Goal: Task Accomplishment & Management: Manage account settings

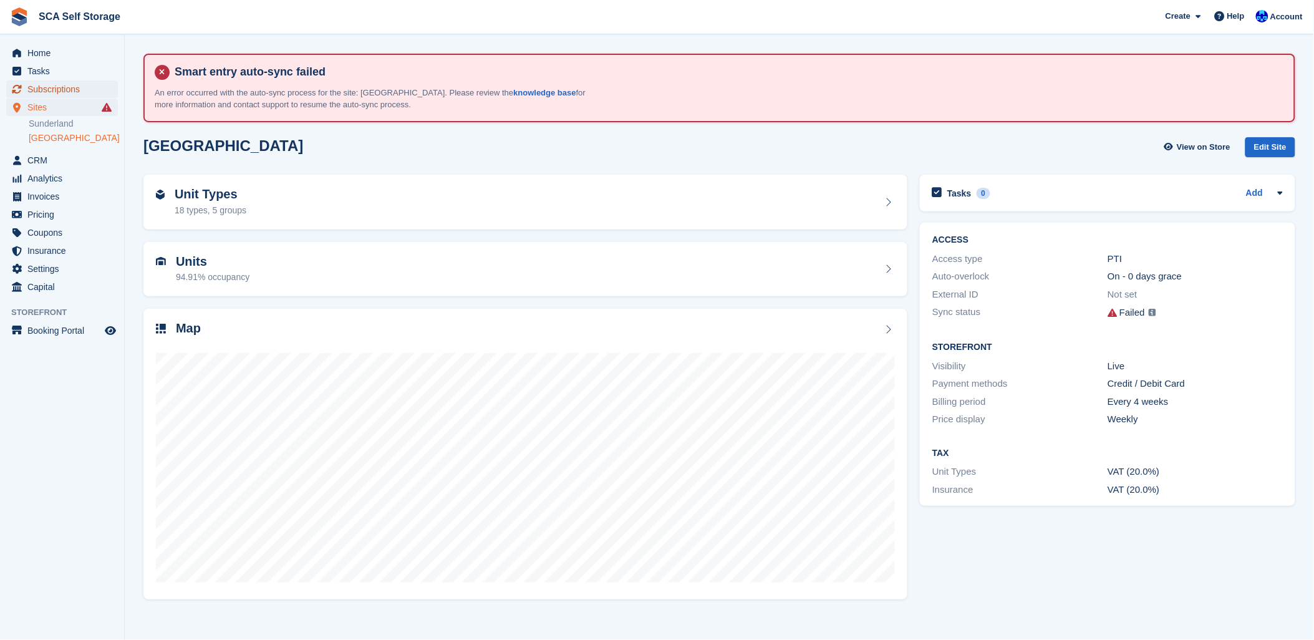
click at [50, 88] on span "Subscriptions" at bounding box center [64, 88] width 75 height 17
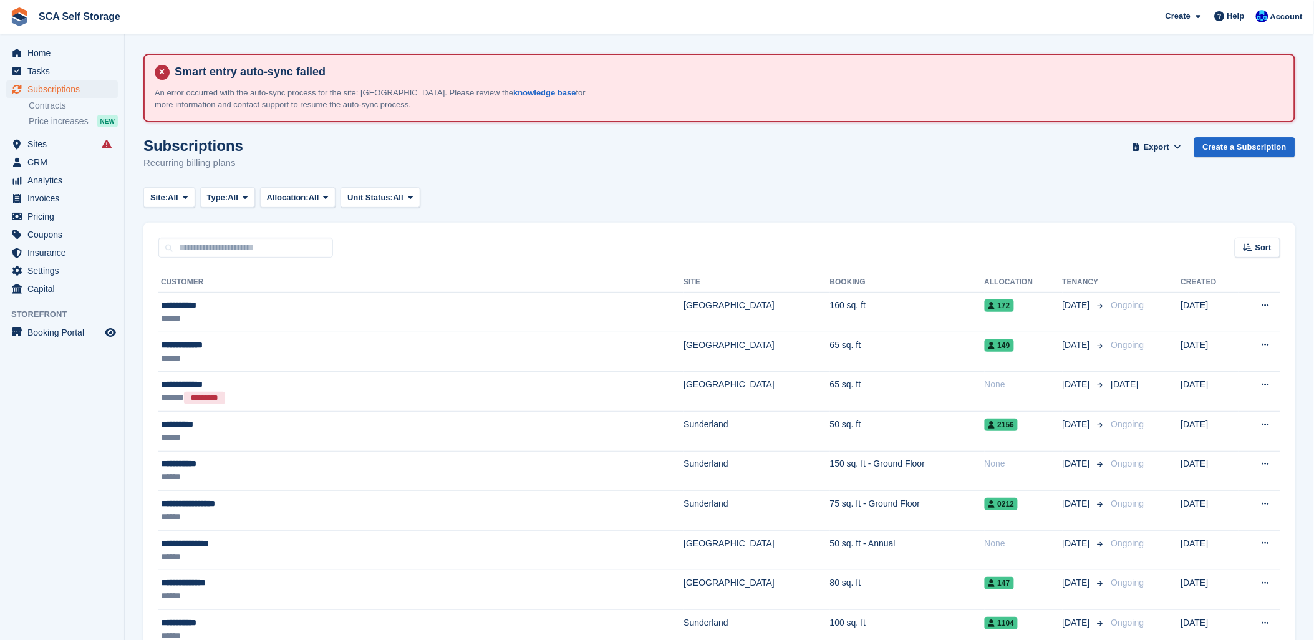
drag, startPoint x: 345, startPoint y: 153, endPoint x: 356, endPoint y: 146, distance: 13.2
click at [347, 151] on div "Subscriptions Recurring billing plans Export Export Subscriptions Export a CSV …" at bounding box center [719, 161] width 1152 height 48
click at [372, 137] on div "Subscriptions Recurring billing plans Export Export Subscriptions Export a CSV …" at bounding box center [719, 161] width 1152 height 48
click at [477, 173] on div "Subscriptions Recurring billing plans Export Export Subscriptions Export a CSV …" at bounding box center [719, 161] width 1152 height 48
click at [276, 244] on input "text" at bounding box center [245, 248] width 175 height 21
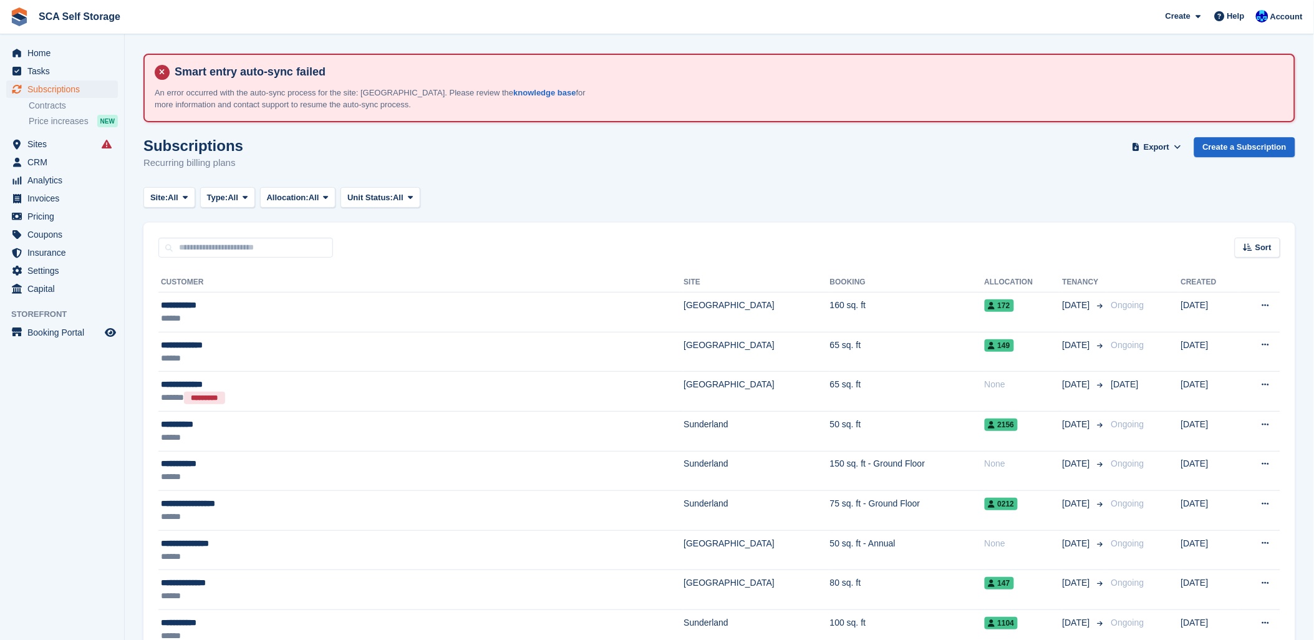
drag, startPoint x: 377, startPoint y: 236, endPoint x: 241, endPoint y: 231, distance: 135.4
click at [376, 236] on div "Sort Sort by Customer name Date created Move in date Move out date Created (old…" at bounding box center [719, 241] width 1152 height 36
click at [236, 240] on input "text" at bounding box center [245, 248] width 175 height 21
click at [249, 239] on input "text" at bounding box center [245, 248] width 175 height 21
click at [402, 244] on div "Sort Sort by Customer name Date created Move in date Move out date Created (old…" at bounding box center [719, 241] width 1152 height 36
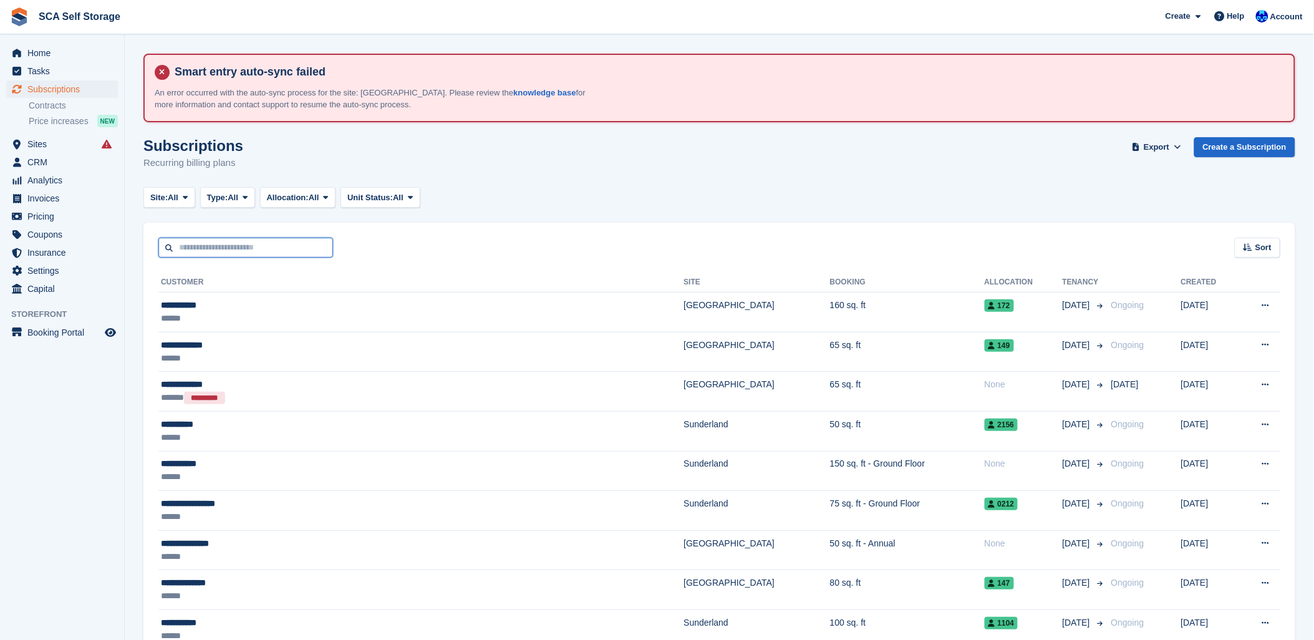
click at [247, 241] on input "text" at bounding box center [245, 248] width 175 height 21
type input "****"
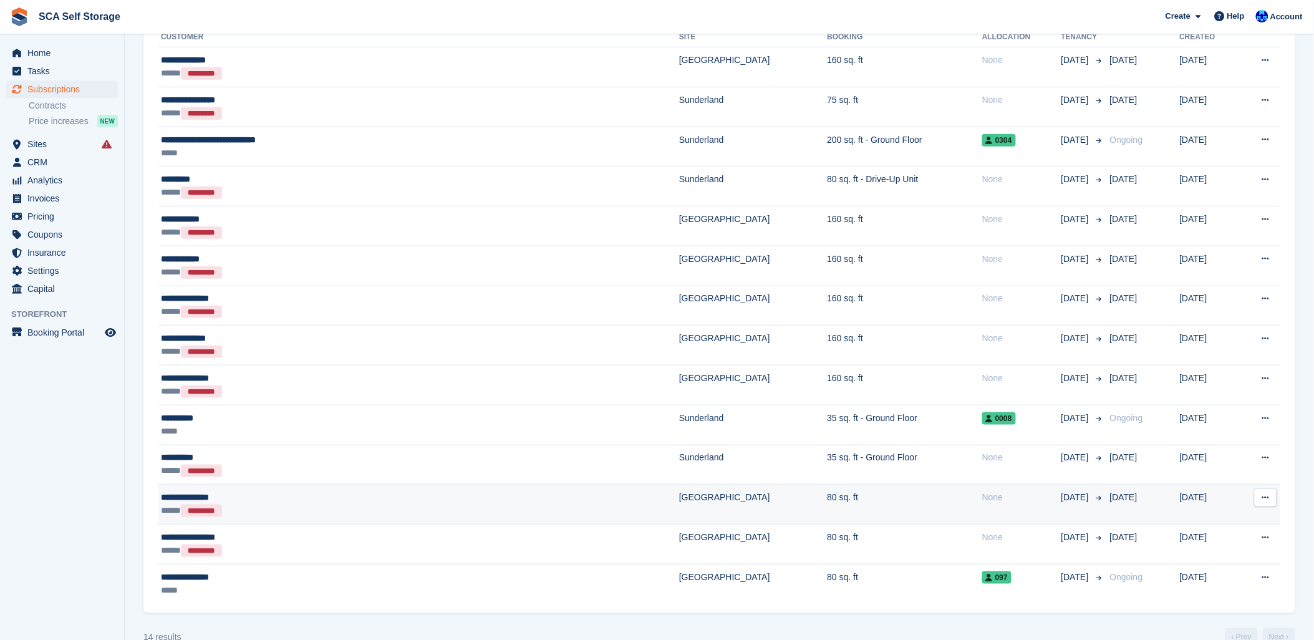
scroll to position [270, 0]
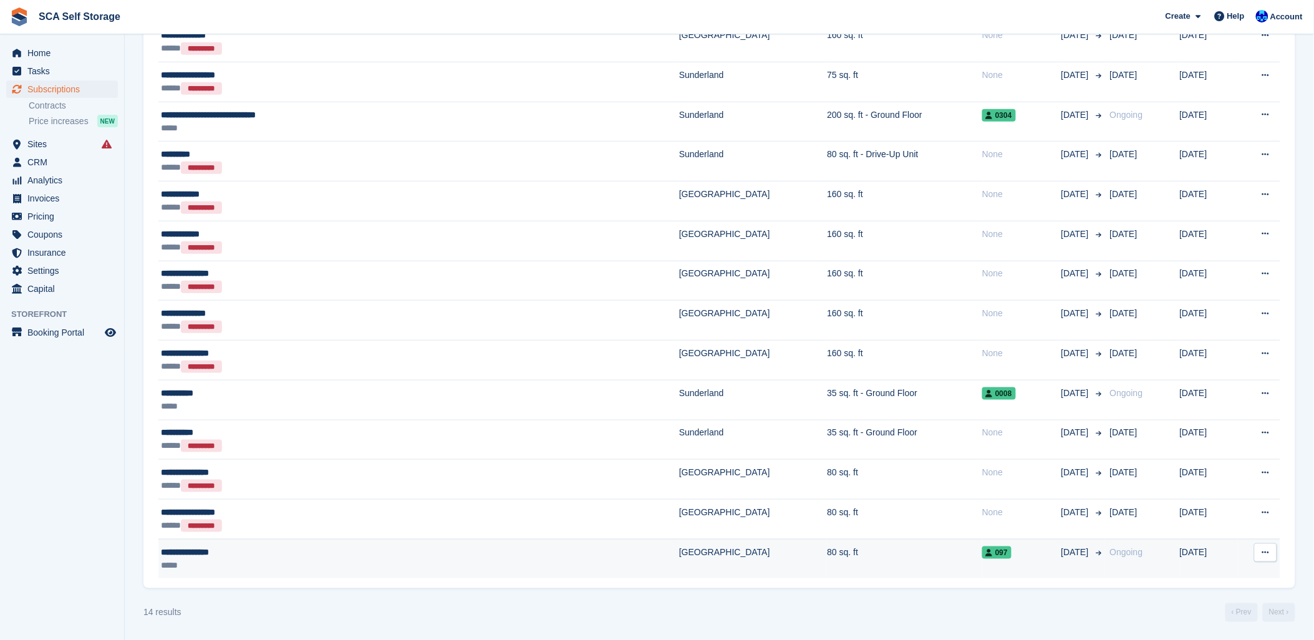
click at [266, 552] on div "**********" at bounding box center [319, 552] width 317 height 13
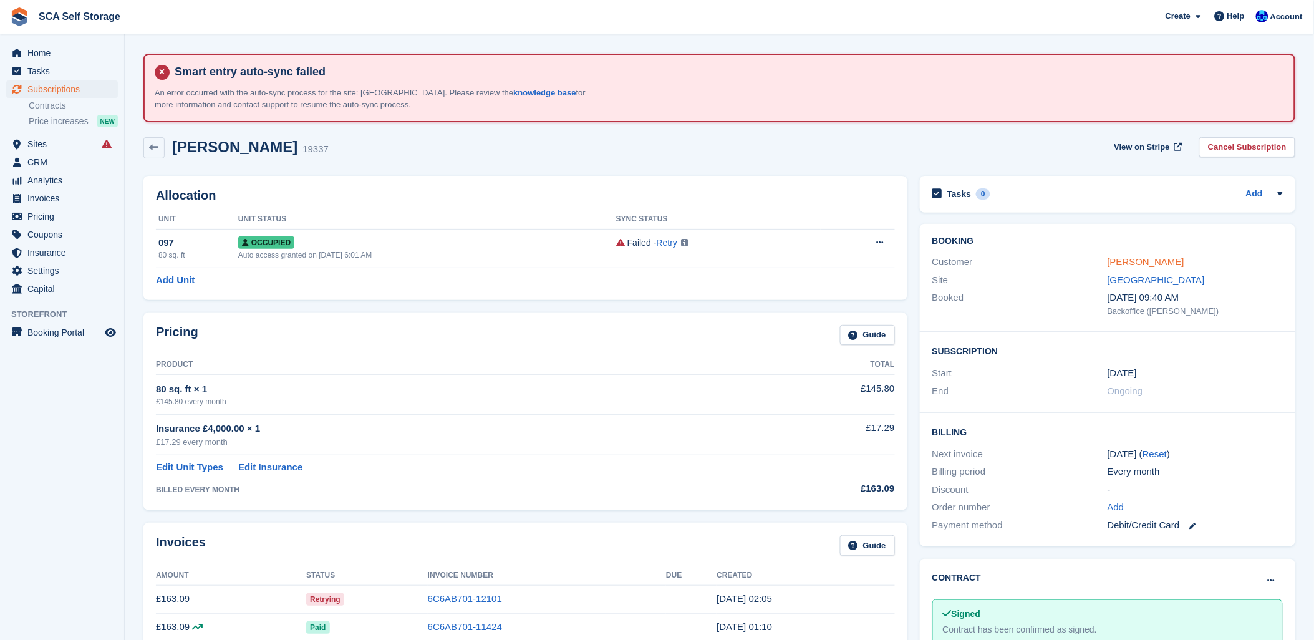
click at [1133, 261] on link "Gareth Whitlock" at bounding box center [1145, 261] width 77 height 11
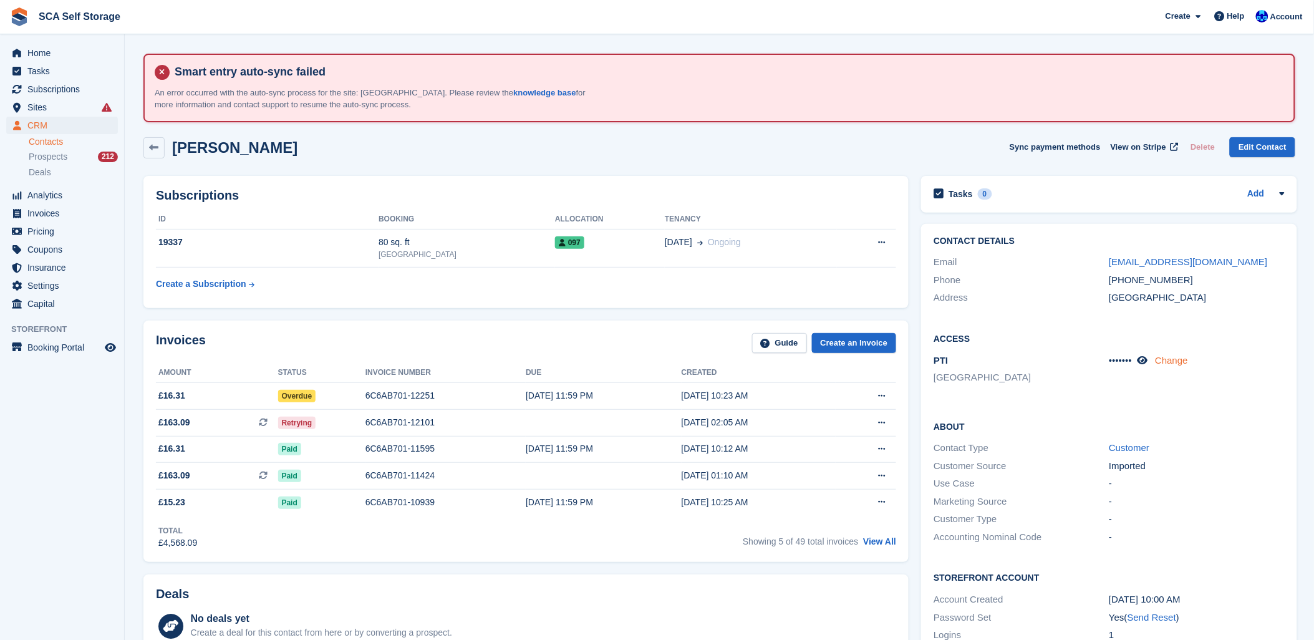
click at [1170, 360] on link "Change" at bounding box center [1171, 360] width 33 height 11
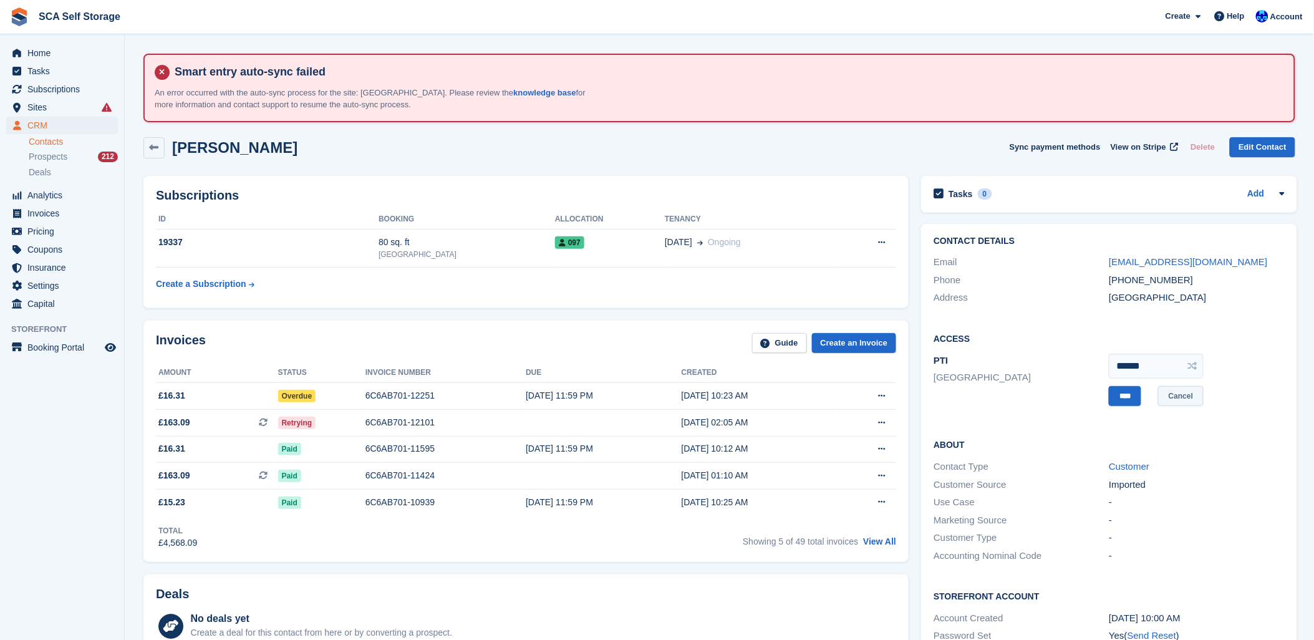
click at [1183, 396] on link "Cancel" at bounding box center [1181, 396] width 46 height 21
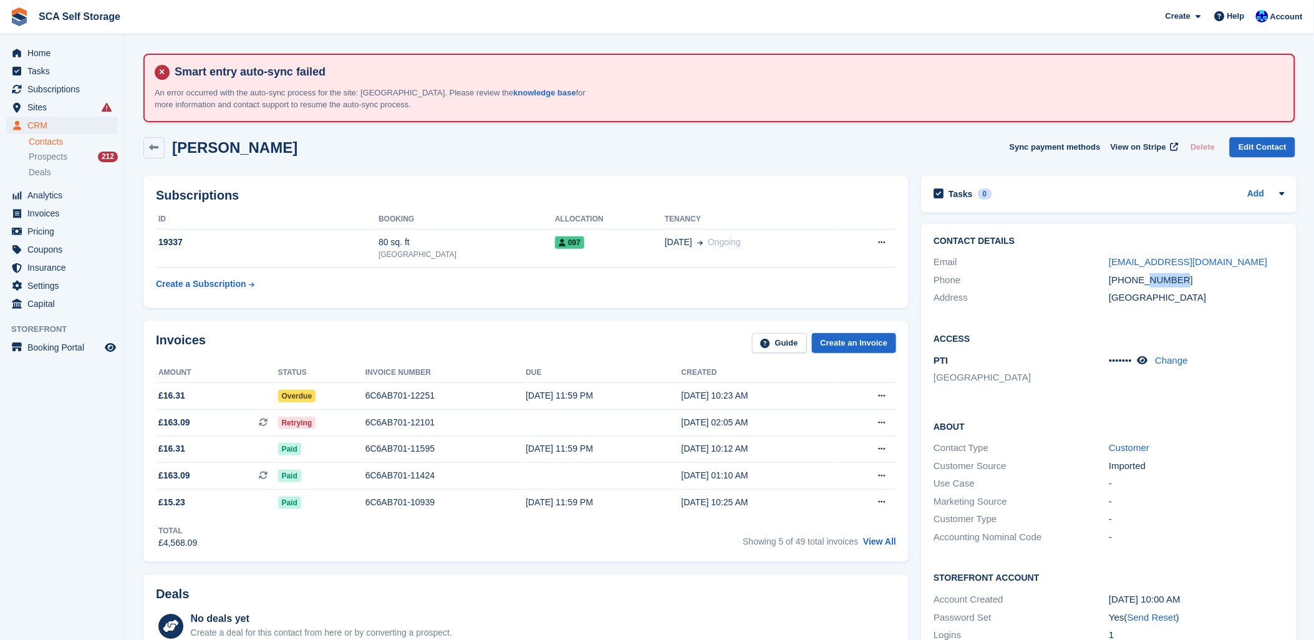
drag, startPoint x: 1142, startPoint y: 281, endPoint x: 1181, endPoint y: 279, distance: 38.7
click at [1181, 279] on div "+447803793981" at bounding box center [1195, 280] width 175 height 14
click at [1070, 332] on h2 "Access" at bounding box center [1108, 338] width 350 height 12
click at [1145, 356] on icon at bounding box center [1142, 359] width 11 height 9
click at [421, 348] on div "Invoices Guide Create an Invoice" at bounding box center [526, 347] width 740 height 28
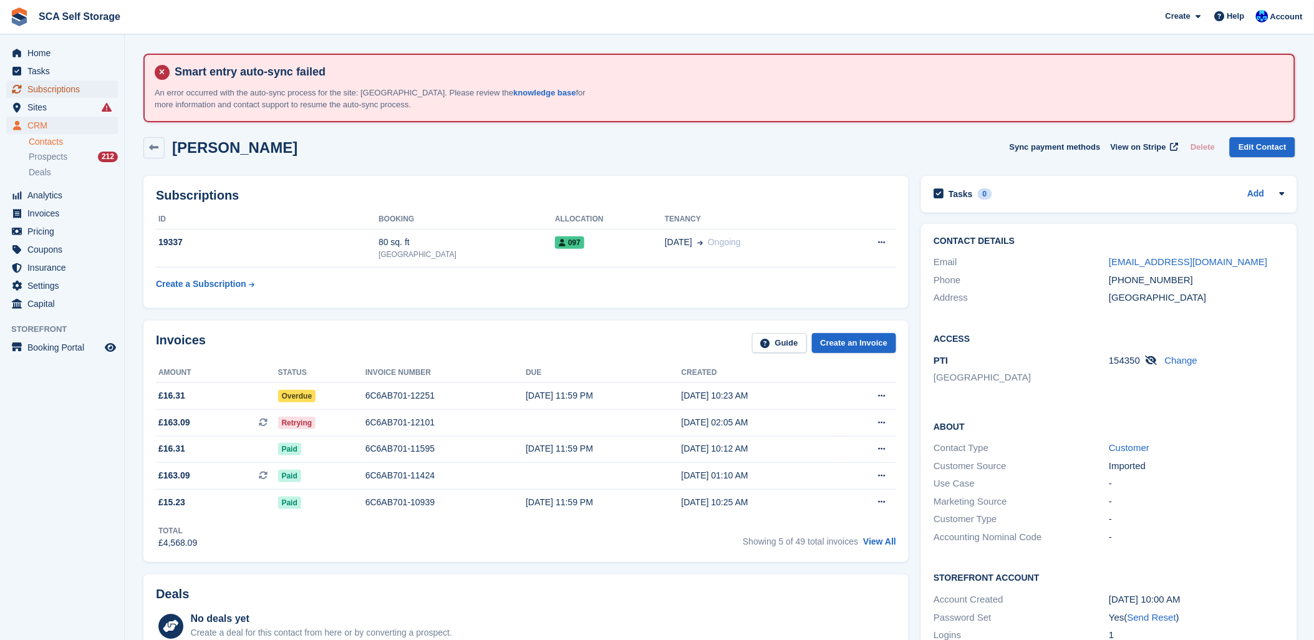
click at [48, 85] on span "Subscriptions" at bounding box center [64, 88] width 75 height 17
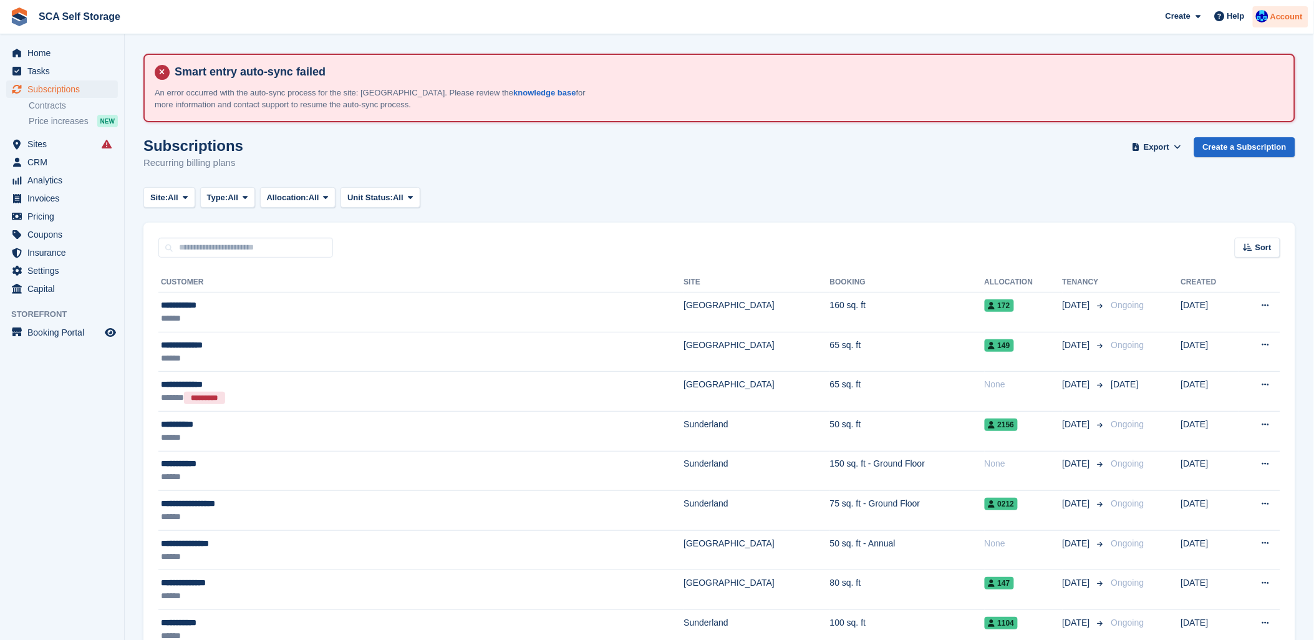
click at [1258, 15] on img at bounding box center [1262, 16] width 12 height 12
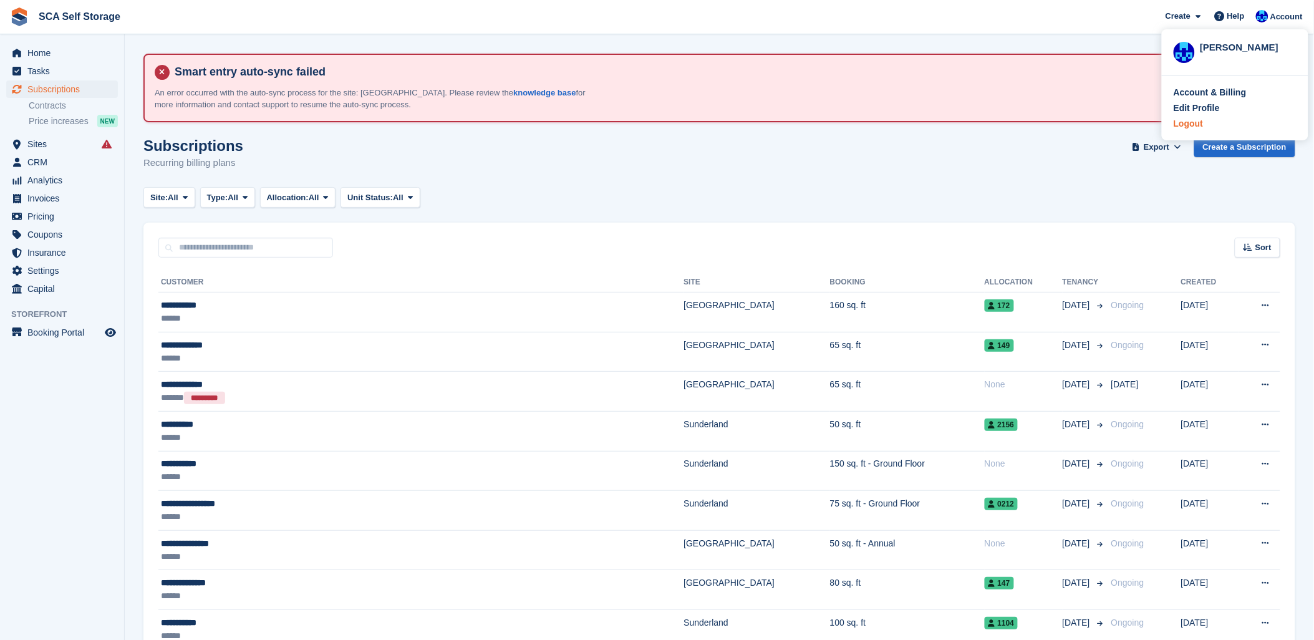
click at [1198, 123] on div "Logout" at bounding box center [1187, 123] width 29 height 13
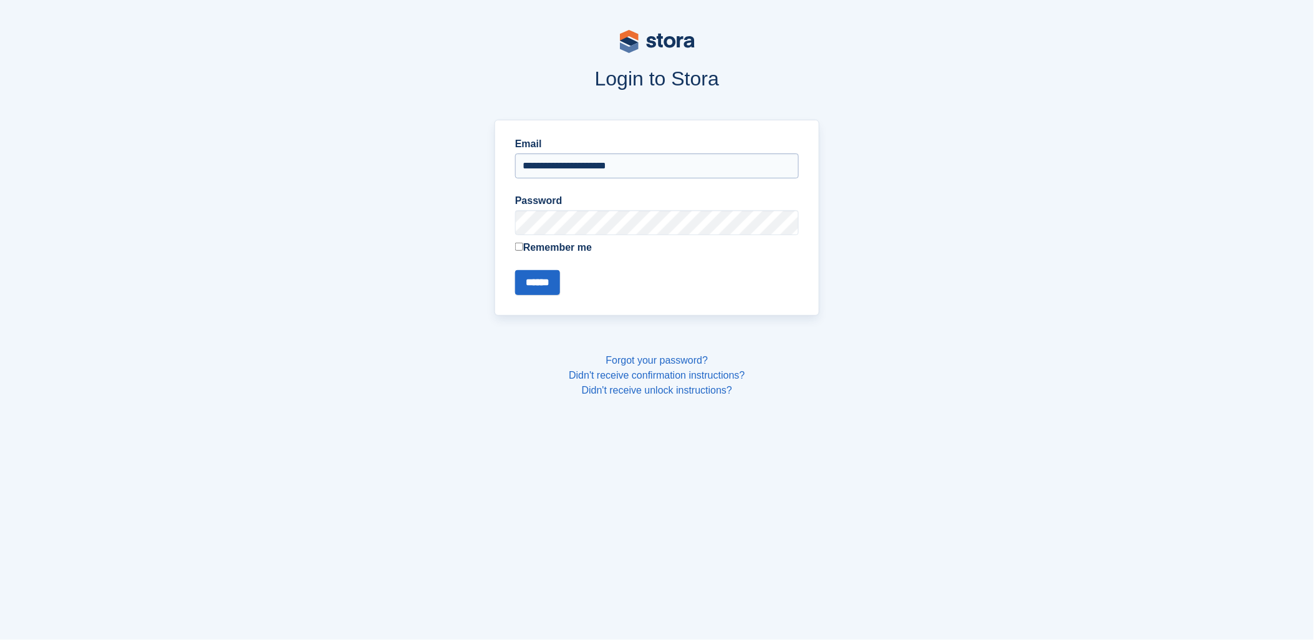
click at [608, 171] on input "**********" at bounding box center [657, 165] width 284 height 25
type input "**********"
click at [533, 289] on input "******" at bounding box center [537, 282] width 45 height 25
